Goal: Information Seeking & Learning: Find specific page/section

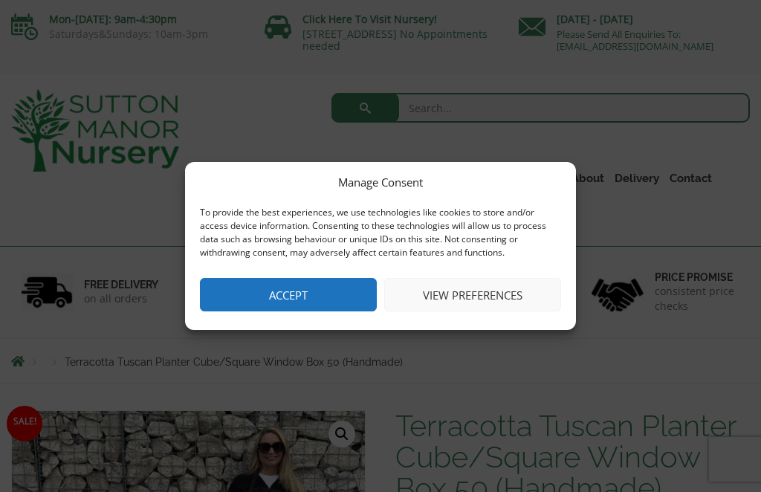
click at [291, 306] on button "Accept" at bounding box center [288, 294] width 177 height 33
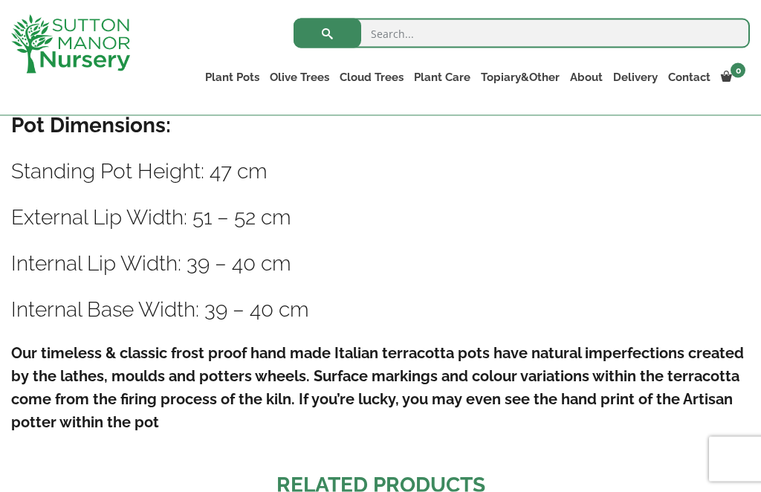
scroll to position [855, 0]
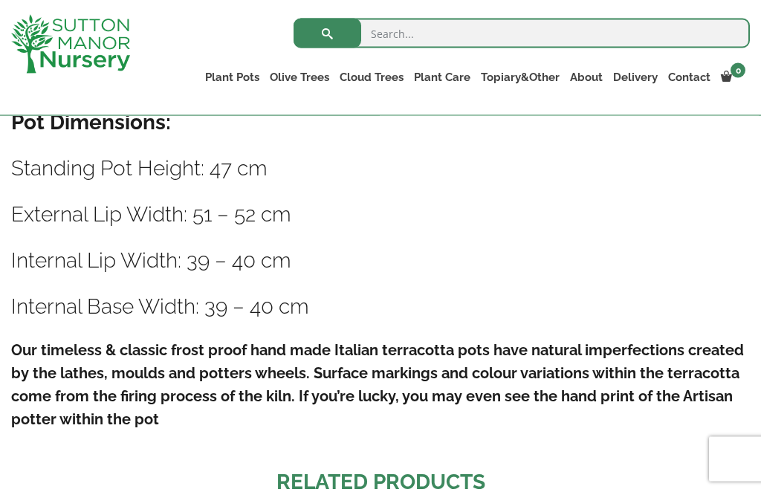
click at [665, 414] on h4 "Our timeless & classic frost proof hand made Italian terracotta pots have natur…" at bounding box center [380, 385] width 739 height 92
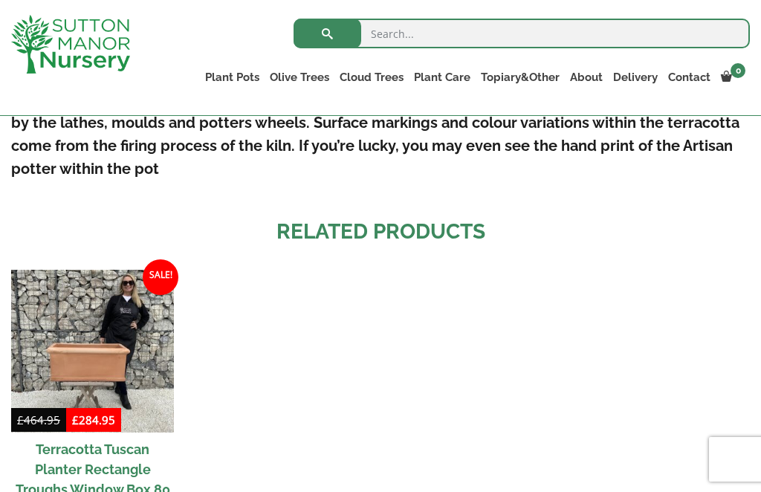
scroll to position [1104, 0]
click at [86, 351] on img at bounding box center [92, 352] width 163 height 163
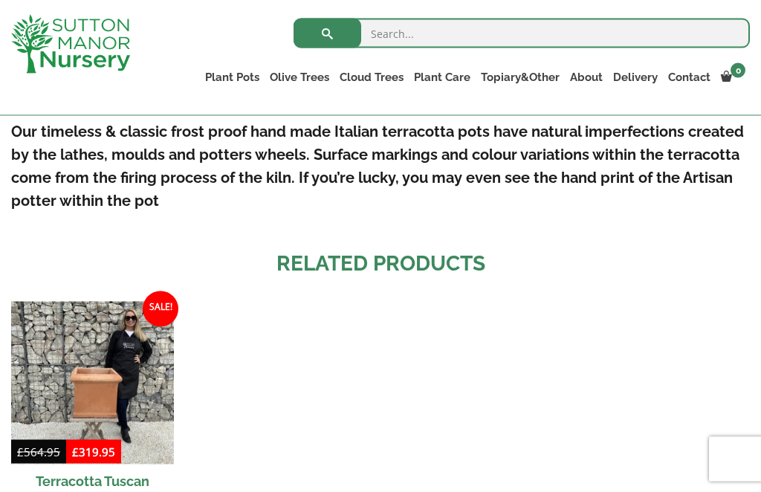
scroll to position [1152, 0]
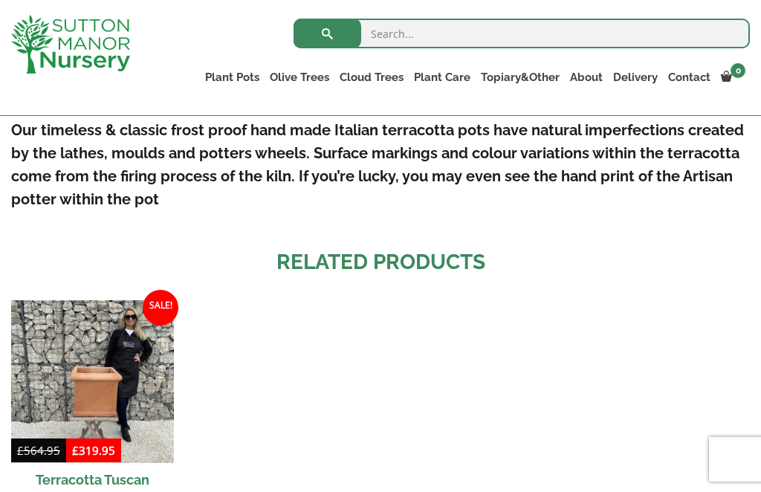
click at [677, 366] on ul "Sale! £ 564.95 Original price was: £564.95. £ 319.95 Current price is: £319.95.…" at bounding box center [380, 465] width 739 height 330
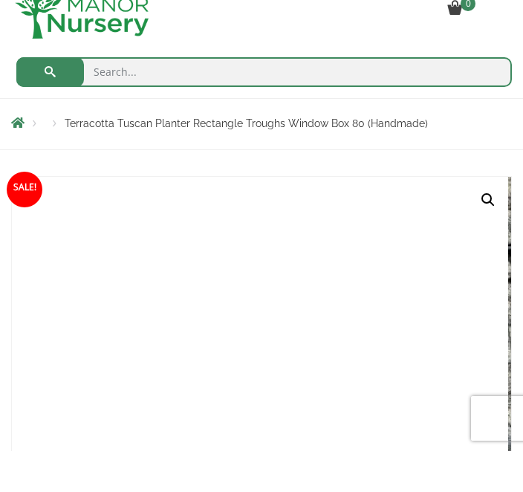
scroll to position [45, 0]
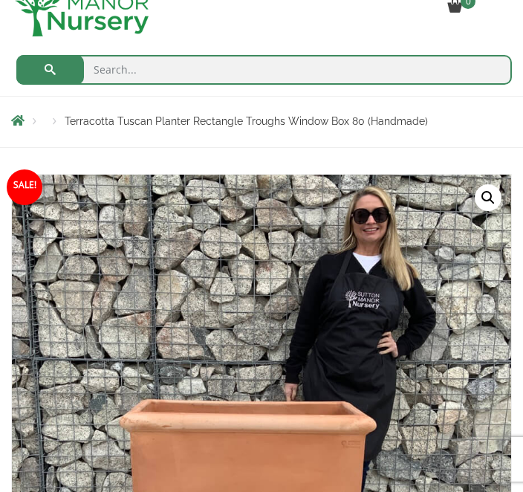
click at [111, 69] on input "search" at bounding box center [264, 70] width 496 height 30
type input "12-15inch square terracotta pots"
click at [50, 70] on button "submit" at bounding box center [50, 71] width 68 height 30
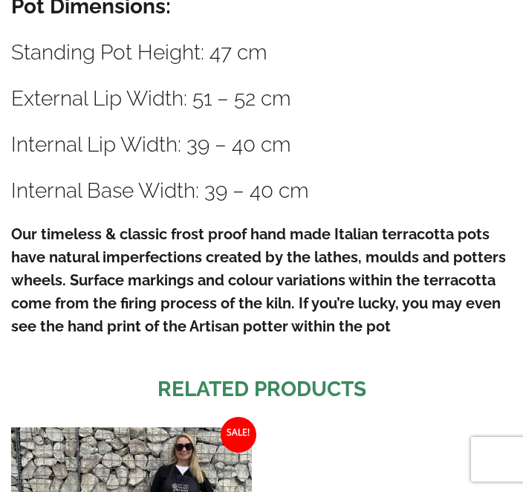
scroll to position [1283, 0]
